Goal: Register for event/course

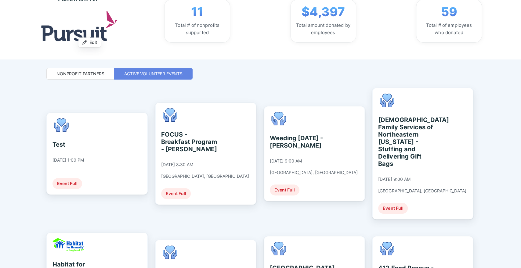
scroll to position [70, 0]
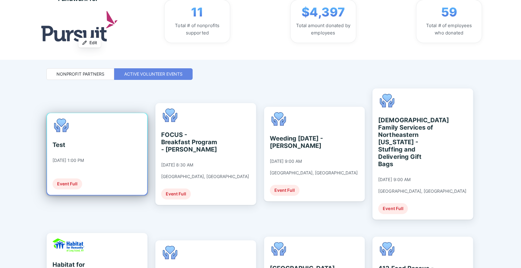
click at [69, 137] on div "Test [DATE] 1:00 PM Event Full" at bounding box center [68, 154] width 31 height 71
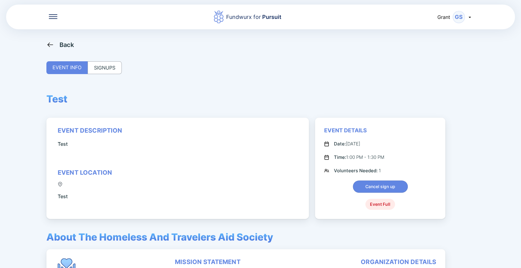
click at [102, 68] on div "SIGNUPS" at bounding box center [105, 67] width 34 height 13
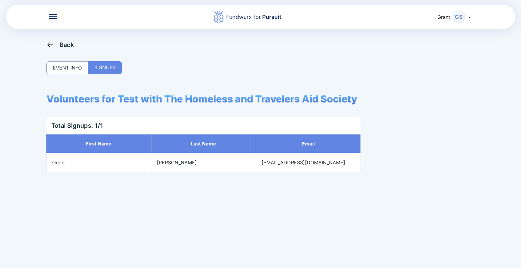
click at [72, 73] on div "EVENT INFO" at bounding box center [67, 67] width 42 height 13
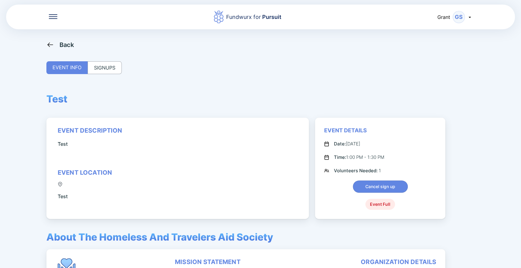
click at [55, 49] on div "Back EVENT INFO SIGNUPS Test event description Test event location Test Event D…" at bounding box center [260, 175] width 428 height 268
click at [51, 47] on icon at bounding box center [50, 45] width 8 height 8
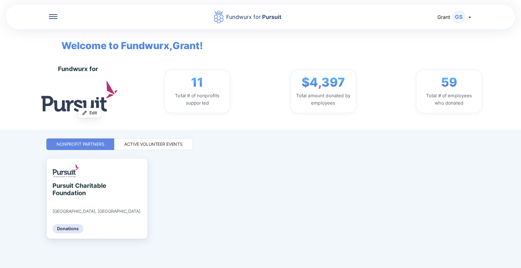
click at [129, 140] on div "Active Volunteer Events" at bounding box center [153, 145] width 78 height 12
